Goal: Task Accomplishment & Management: Manage account settings

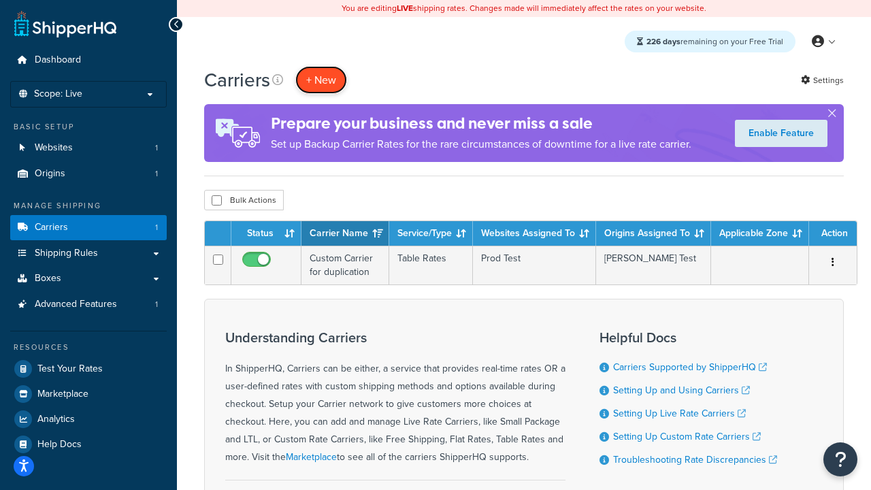
click at [321, 80] on button "+ New" at bounding box center [321, 80] width 52 height 28
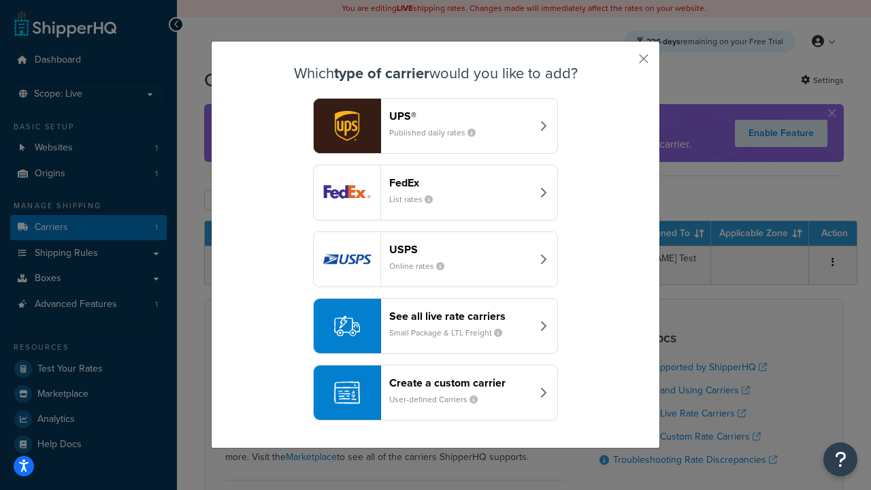
click at [460, 183] on header "FedEx" at bounding box center [460, 182] width 142 height 13
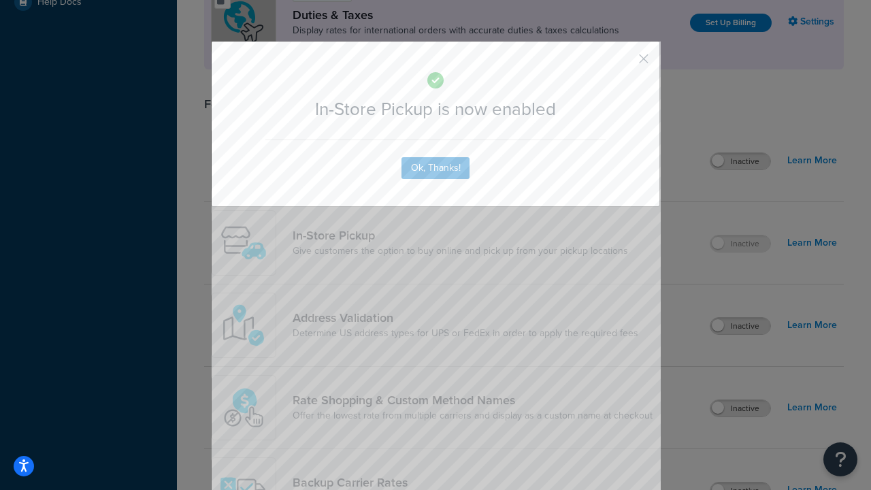
click at [623, 63] on button "button" at bounding box center [623, 63] width 3 height 3
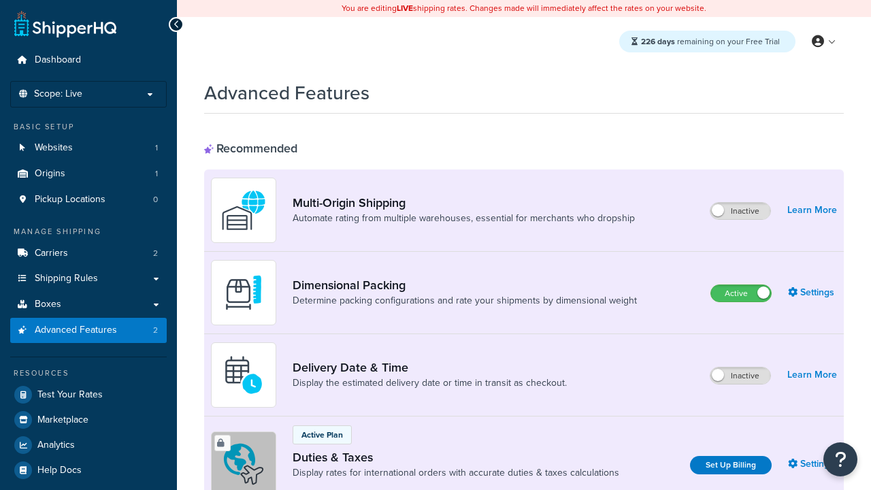
click at [741, 294] on label "Active" at bounding box center [741, 293] width 60 height 16
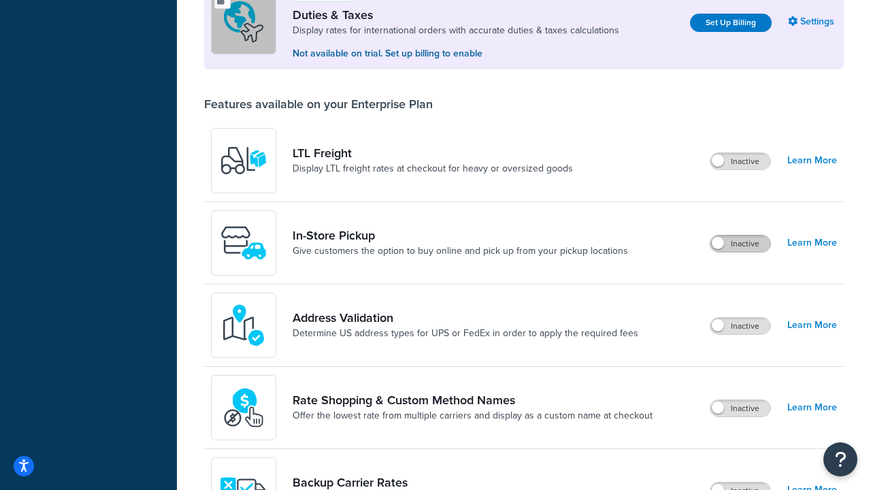
scroll to position [416, 0]
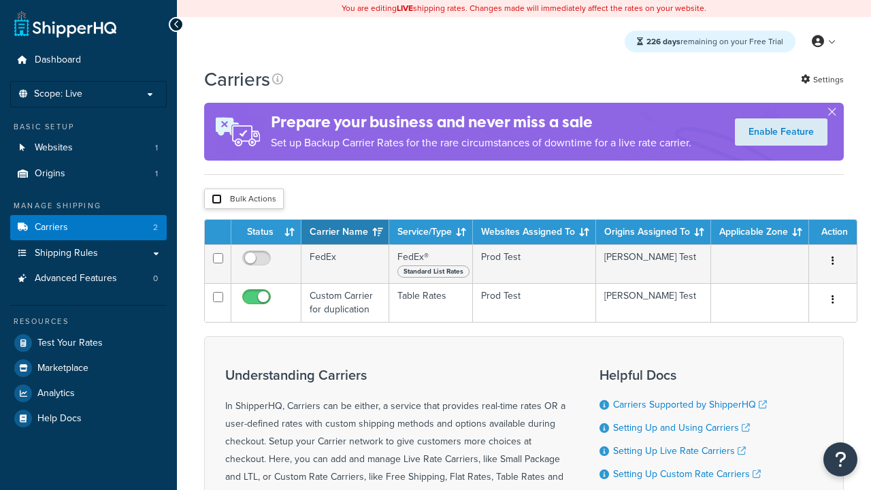
click at [216, 200] on input "checkbox" at bounding box center [217, 199] width 10 height 10
checkbox input "true"
click at [0, 0] on button "Delete" at bounding box center [0, 0] width 0 height 0
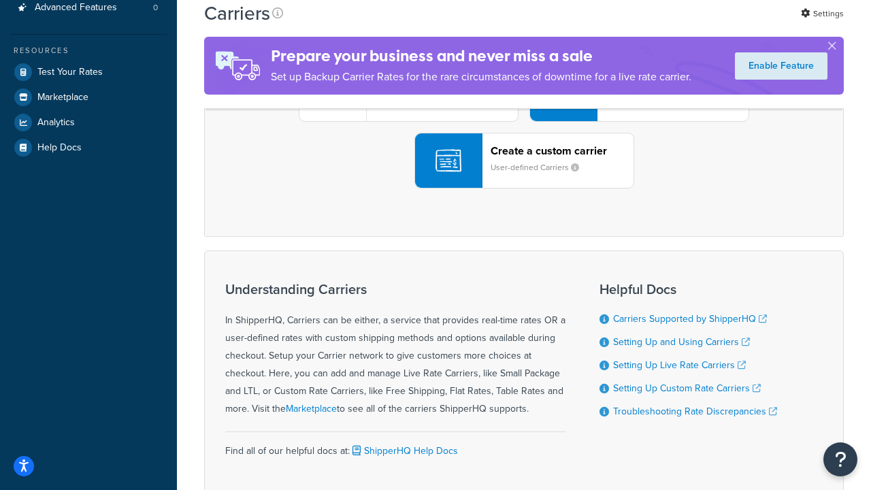
click at [524, 188] on div "UPS® Published daily rates FedEx List rates USPS Online rates See all live rate…" at bounding box center [523, 93] width 611 height 189
click at [524, 177] on div "Create a custom carrier User-defined Carriers" at bounding box center [561, 160] width 143 height 33
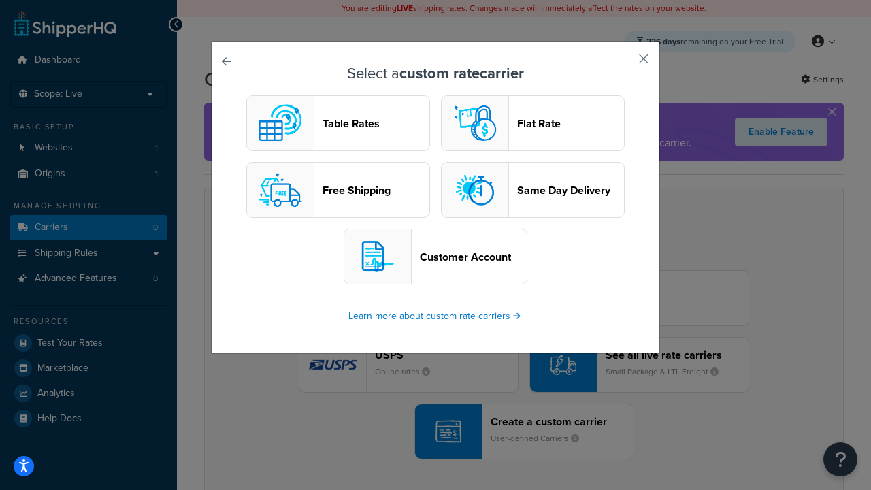
click at [338, 124] on header "Table Rates" at bounding box center [375, 123] width 107 height 13
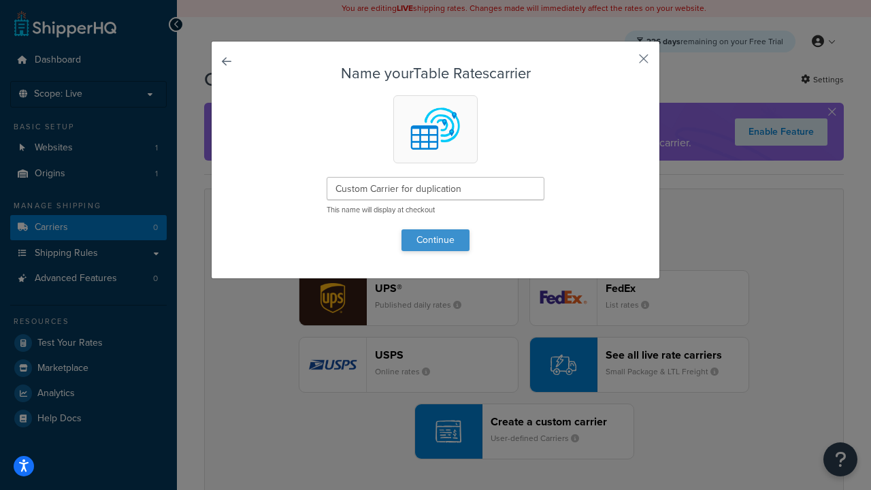
type input "Custom Carrier for duplication"
click at [435, 239] on button "Continue" at bounding box center [435, 240] width 68 height 22
